Goal: Ask a question

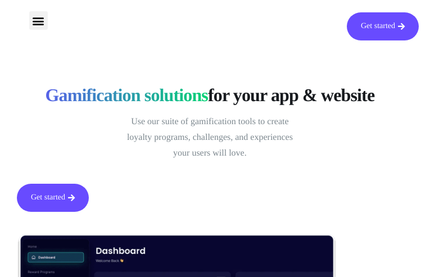
type input "AeolgLyAbKylZqpc"
type input "[EMAIL_ADDRESS][DOMAIN_NAME]"
type input "QOSflWLaCl"
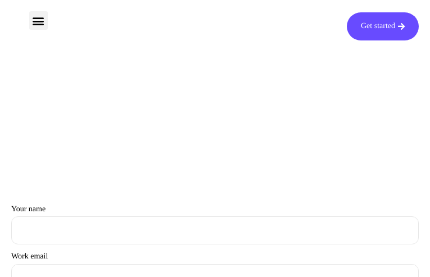
type input "VSqUCKLqrURCMK"
type input "[EMAIL_ADDRESS][DOMAIN_NAME]"
type input "tdSZTTdtWW"
type input "CKvPSYTOlRMAN"
type input "[EMAIL_ADDRESS][DOMAIN_NAME]"
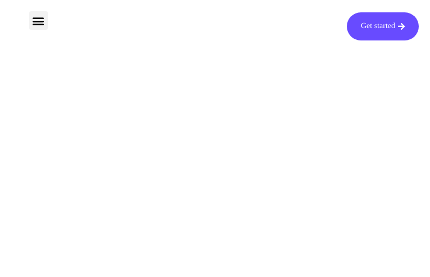
type input "tclaHUisDZwOWjhP"
